Goal: Information Seeking & Learning: Learn about a topic

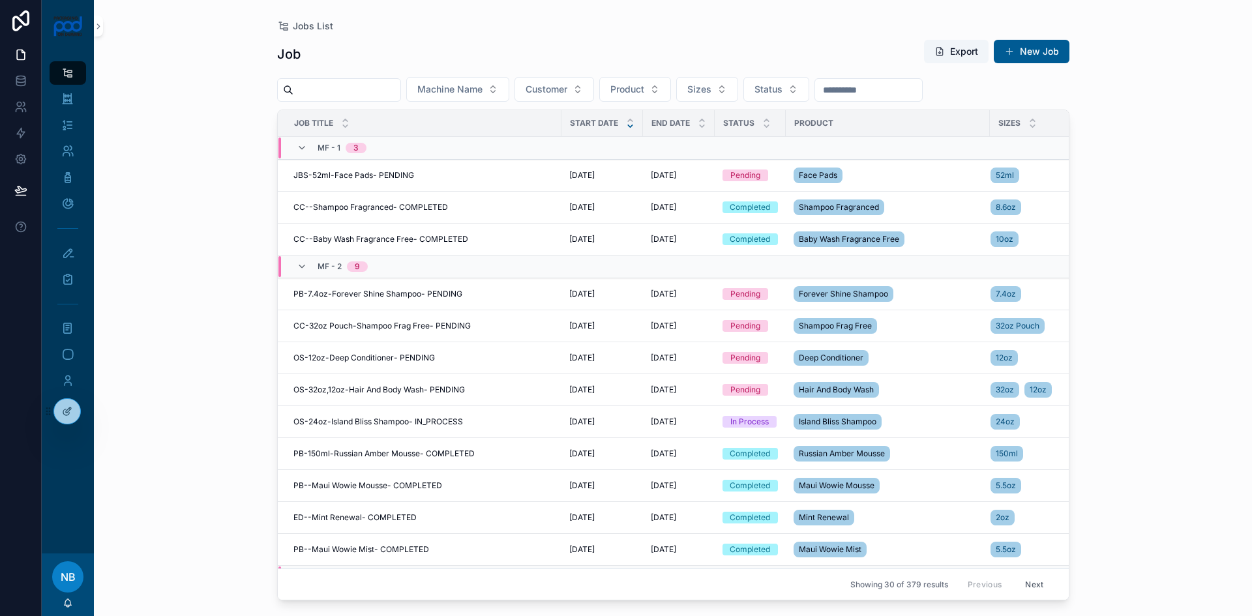
scroll to position [326, 0]
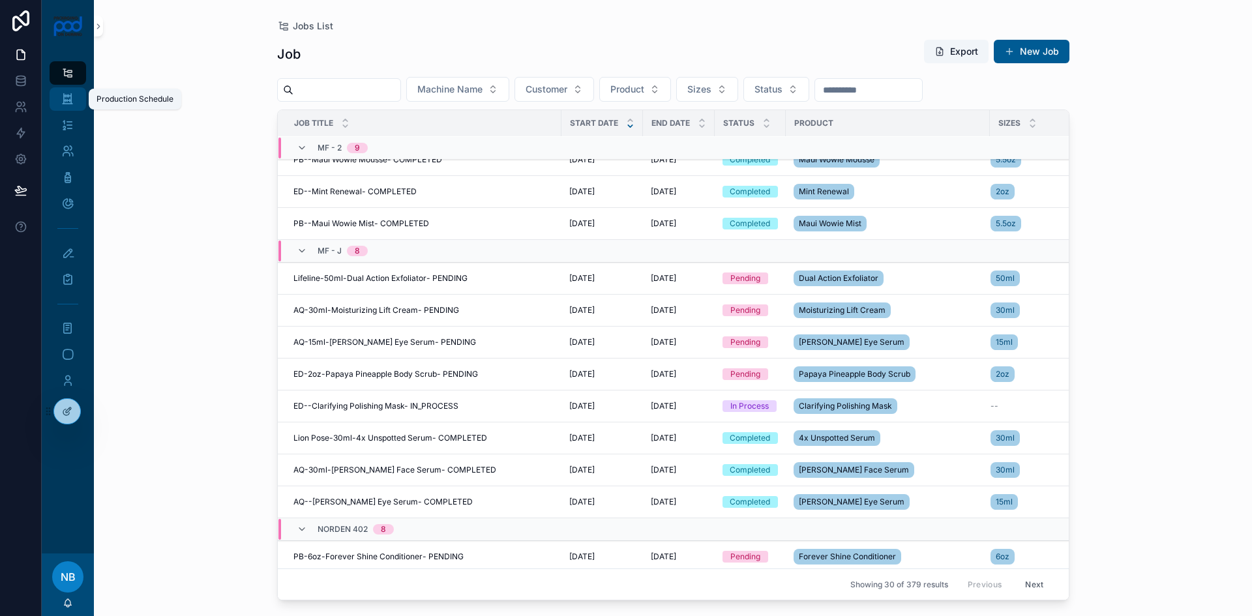
click at [80, 98] on link "Production Schedule" at bounding box center [68, 98] width 37 height 23
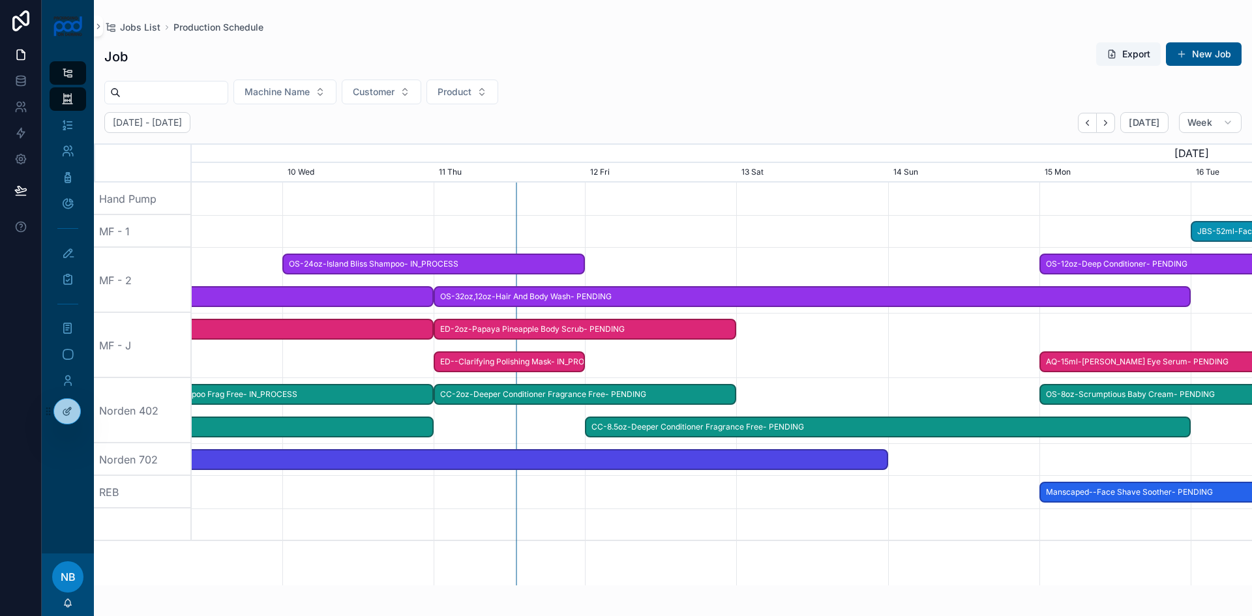
drag, startPoint x: 953, startPoint y: 556, endPoint x: 708, endPoint y: 540, distance: 245.2
click at [708, 540] on div "ED-2oz-Papaya Pineapple Body Scrub- PENDING OS-12oz-Deep Conditioner- PENDING O…" at bounding box center [722, 384] width 1061 height 403
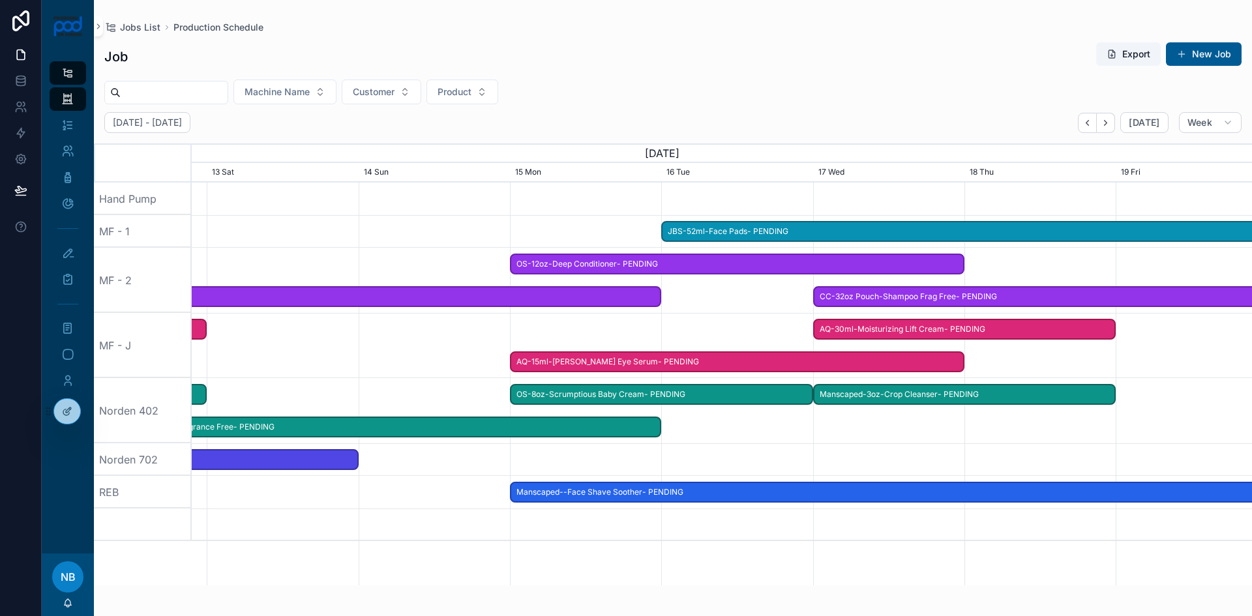
scroll to position [0, 2125]
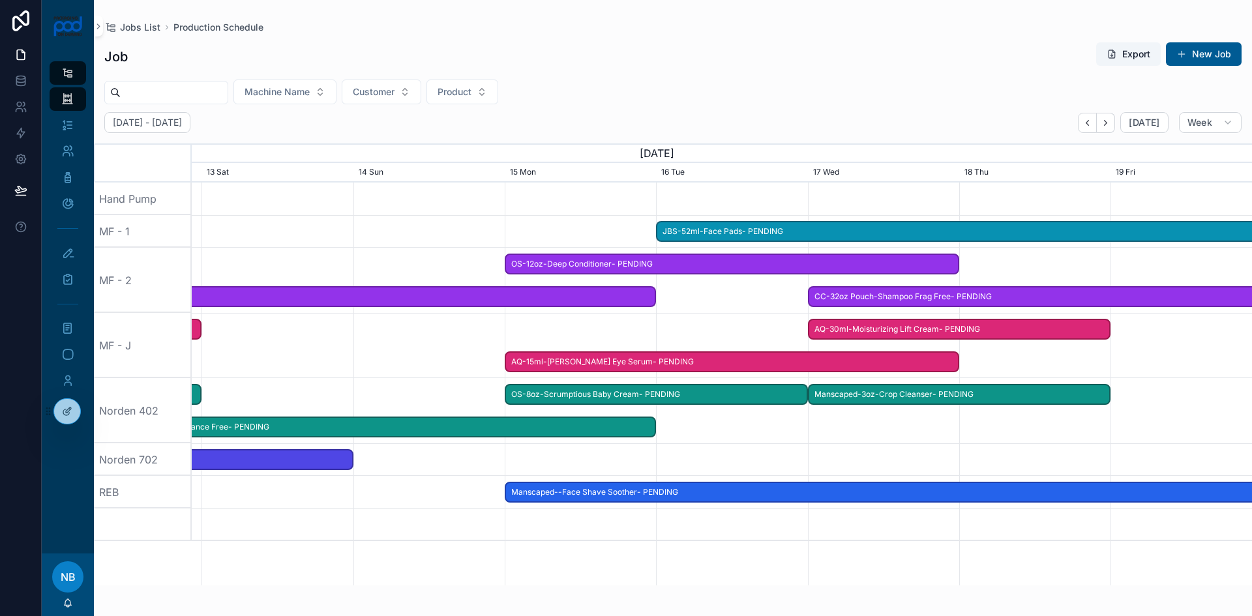
drag, startPoint x: 273, startPoint y: 343, endPoint x: 447, endPoint y: 361, distance: 175.1
click at [447, 361] on div "scrollable content" at bounding box center [187, 345] width 4243 height 65
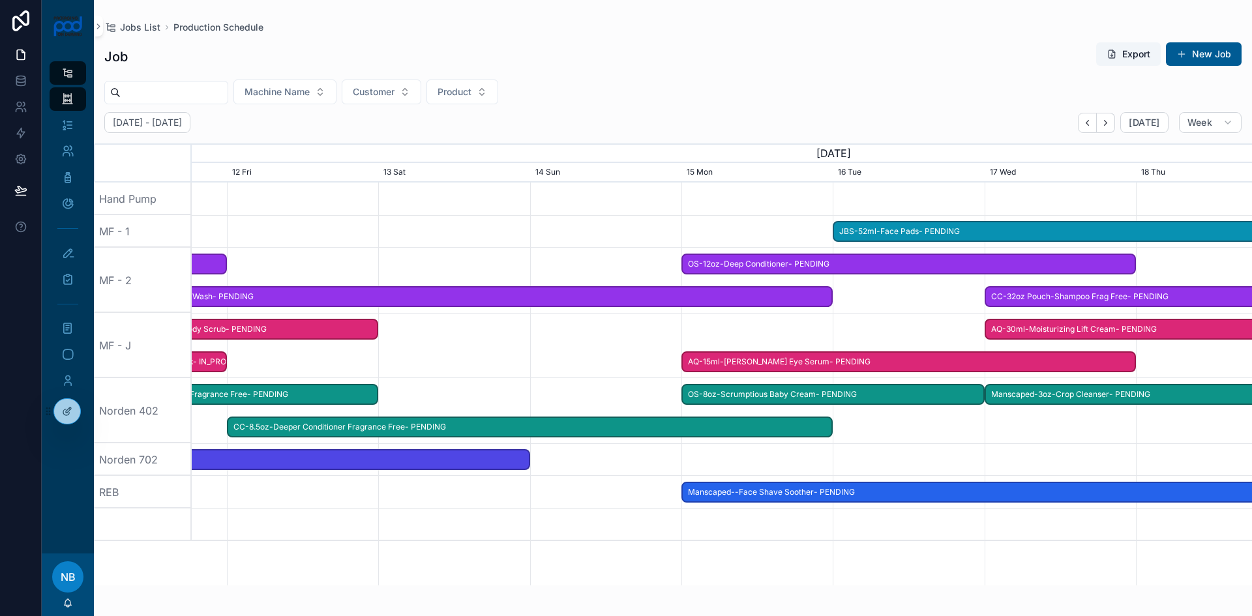
scroll to position [0, 1812]
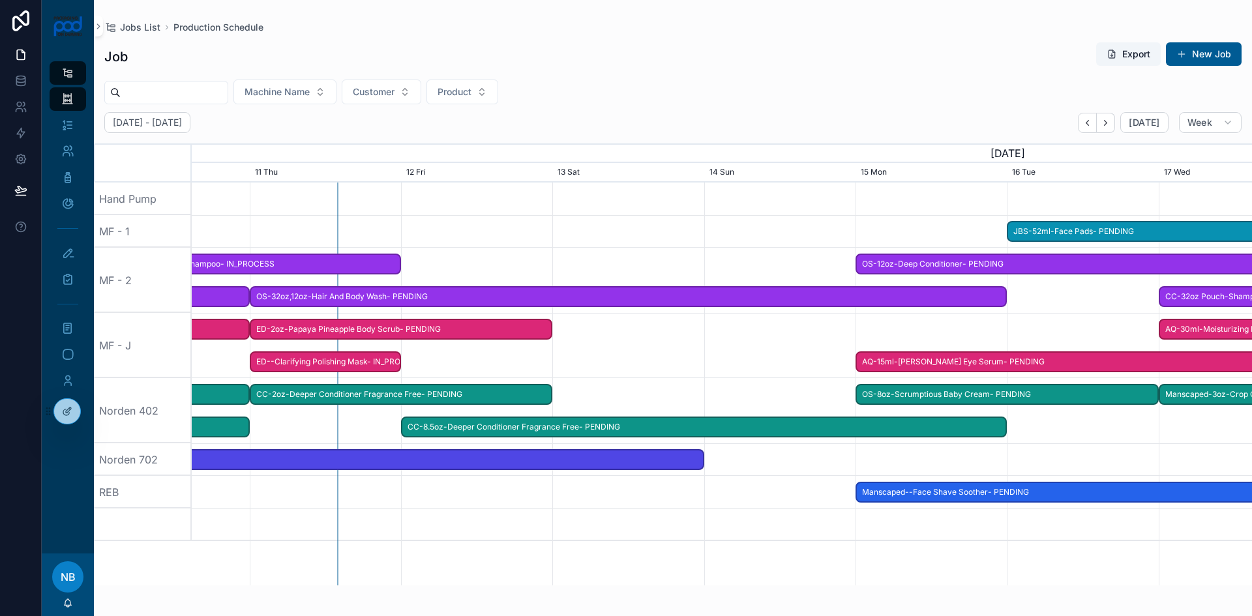
drag, startPoint x: 408, startPoint y: 371, endPoint x: 759, endPoint y: 365, distance: 351.0
click at [759, 365] on div "scrollable content" at bounding box center [538, 345] width 4243 height 65
click at [791, 301] on span "OS-32oz,12oz-Hair And Body Wash- PENDING" at bounding box center [628, 297] width 755 height 22
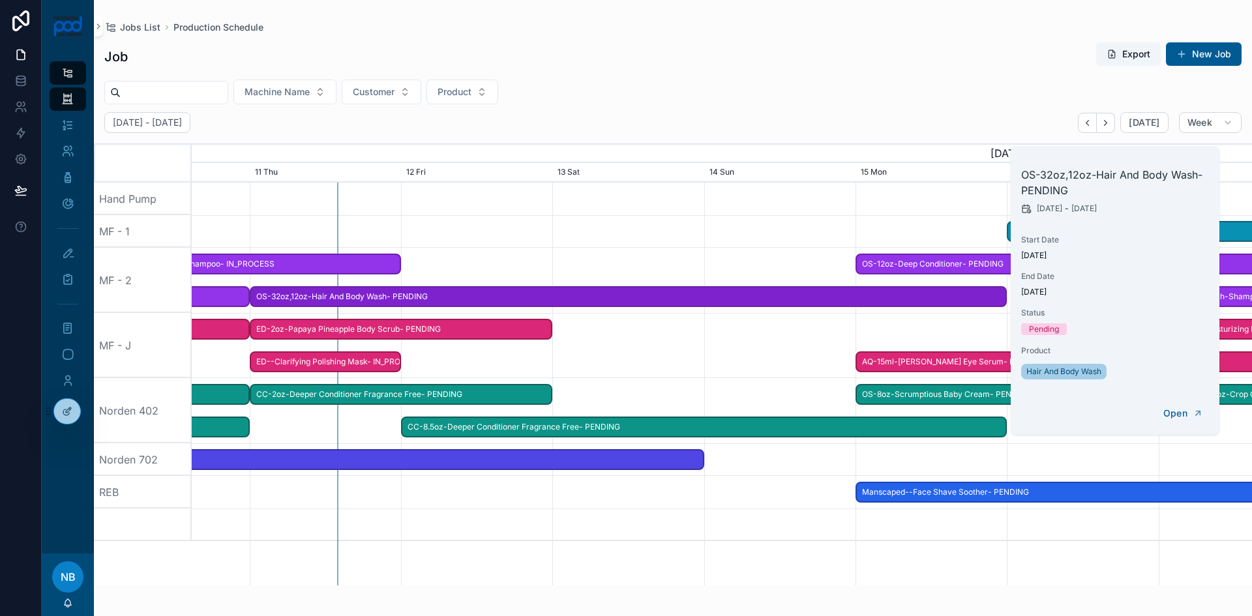
click at [789, 356] on div "scrollable content" at bounding box center [538, 345] width 4243 height 65
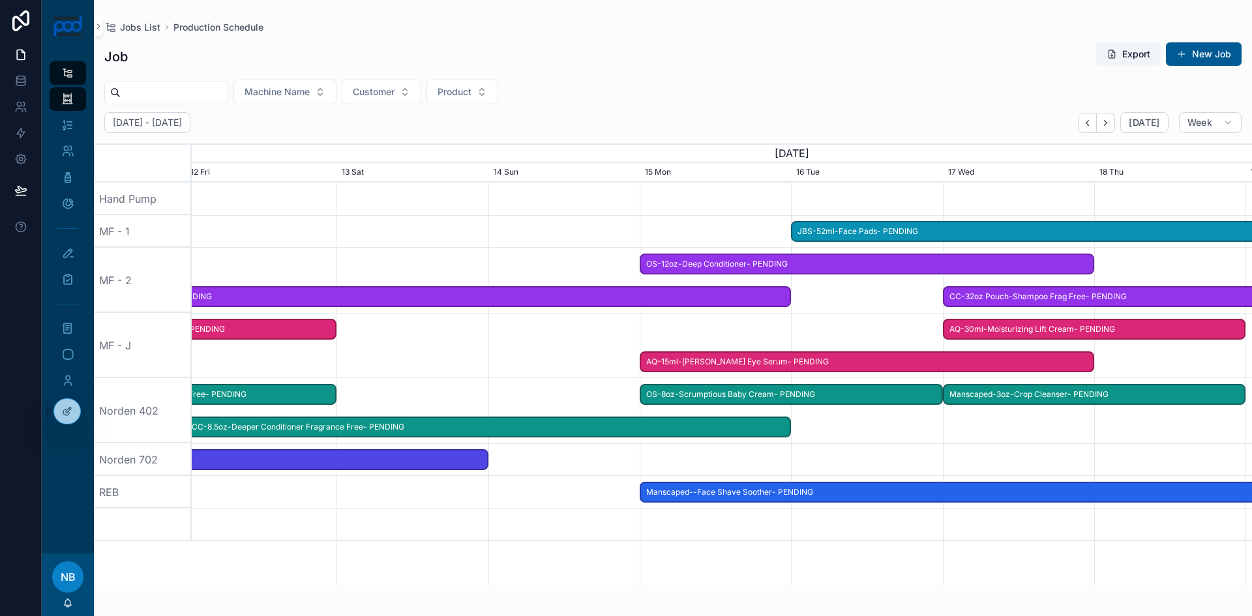
drag, startPoint x: 828, startPoint y: 360, endPoint x: 650, endPoint y: 335, distance: 179.9
click at [598, 354] on div "scrollable content" at bounding box center [322, 345] width 4243 height 65
click at [984, 267] on span "OS-12oz-Deep Conditioner- PENDING" at bounding box center [867, 265] width 452 height 22
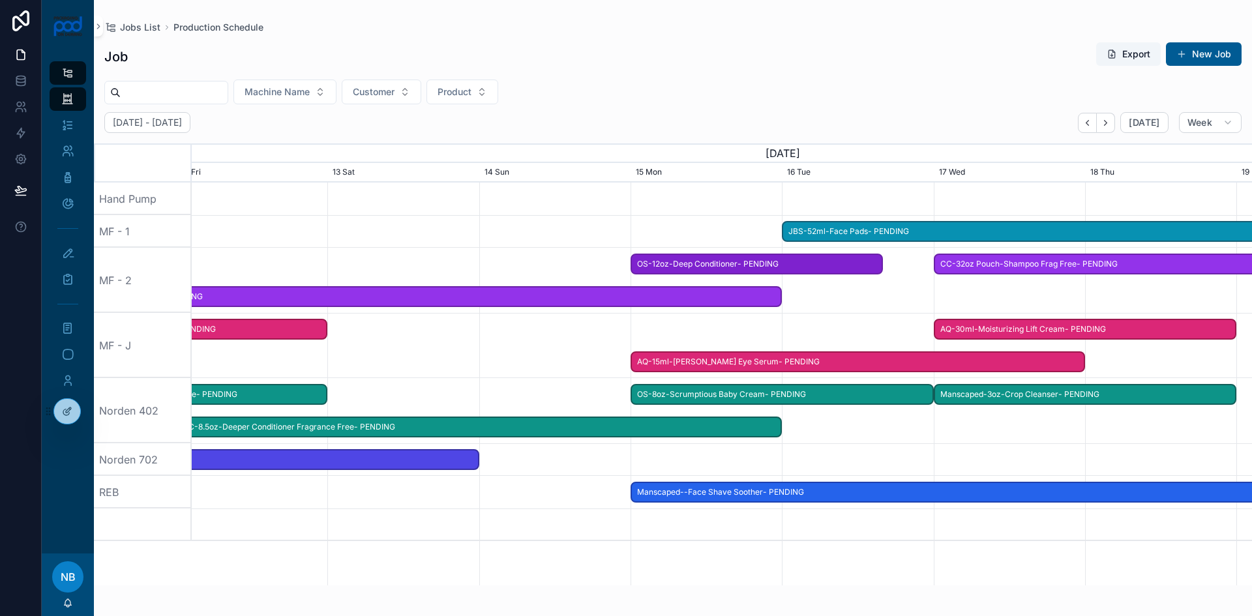
drag, startPoint x: 1080, startPoint y: 265, endPoint x: 886, endPoint y: 270, distance: 193.8
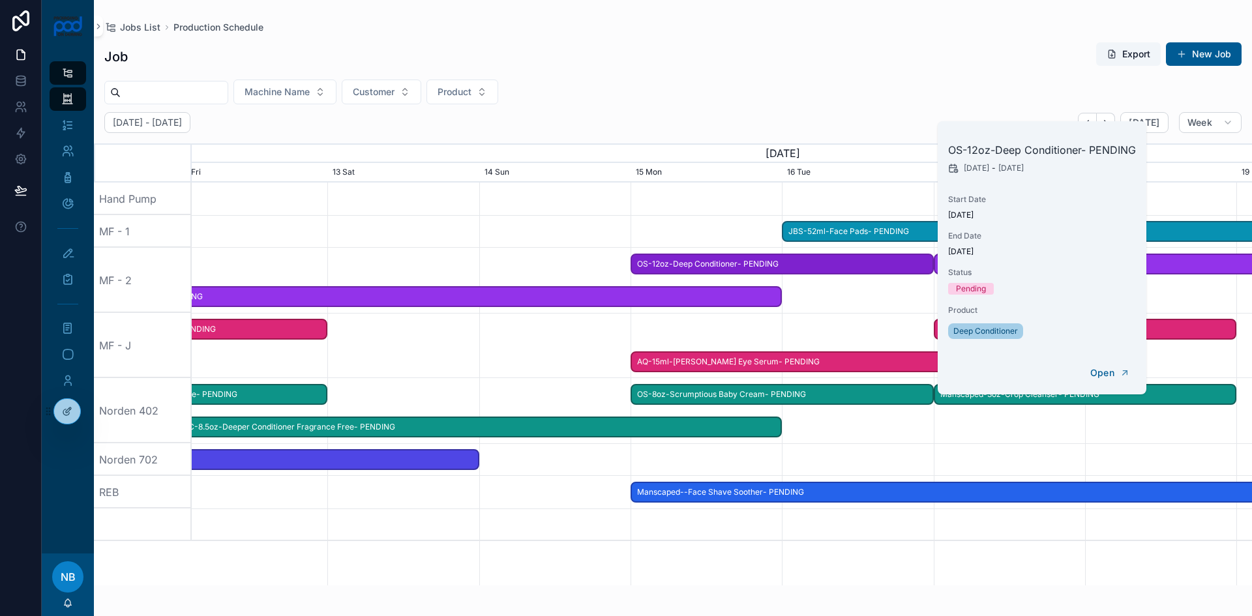
click at [1221, 281] on div "scrollable content" at bounding box center [722, 280] width 4243 height 65
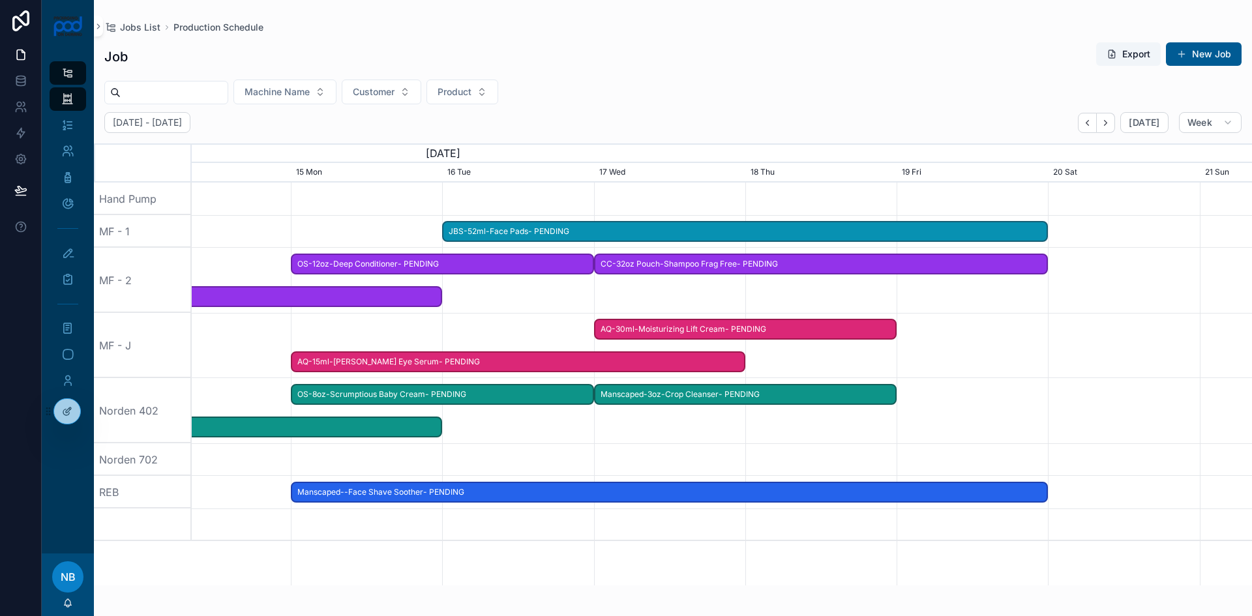
drag, startPoint x: 1104, startPoint y: 305, endPoint x: 787, endPoint y: 288, distance: 317.5
click at [787, 288] on div "scrollable content" at bounding box center [722, 280] width 4243 height 65
